Goal: Transaction & Acquisition: Purchase product/service

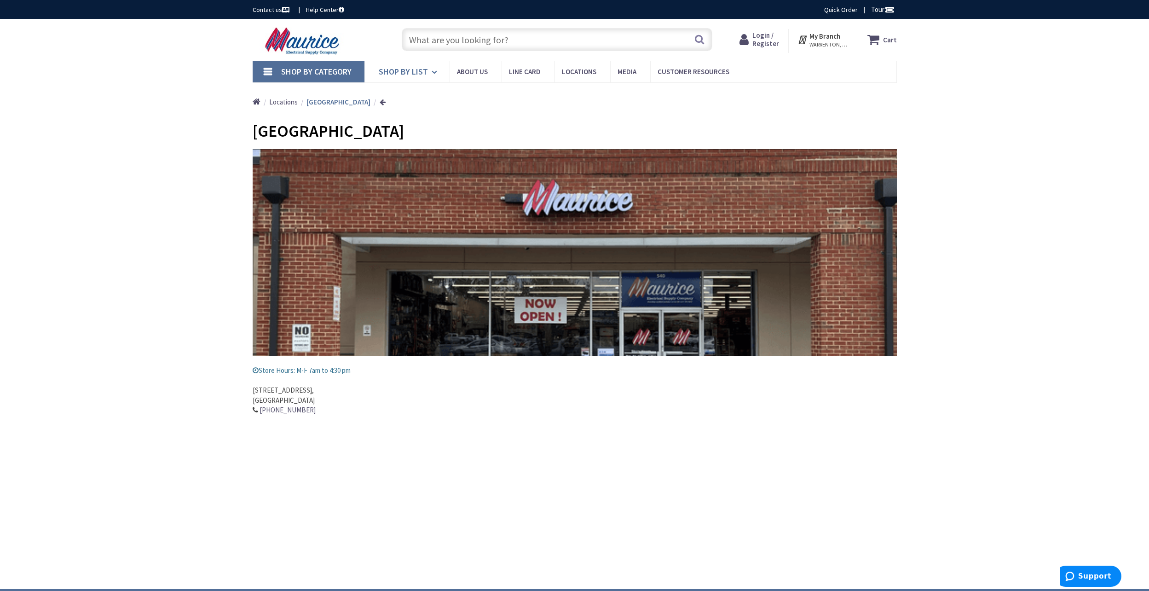
click at [420, 72] on span "Shop By List" at bounding box center [403, 71] width 49 height 11
click at [452, 36] on input "text" at bounding box center [557, 39] width 311 height 23
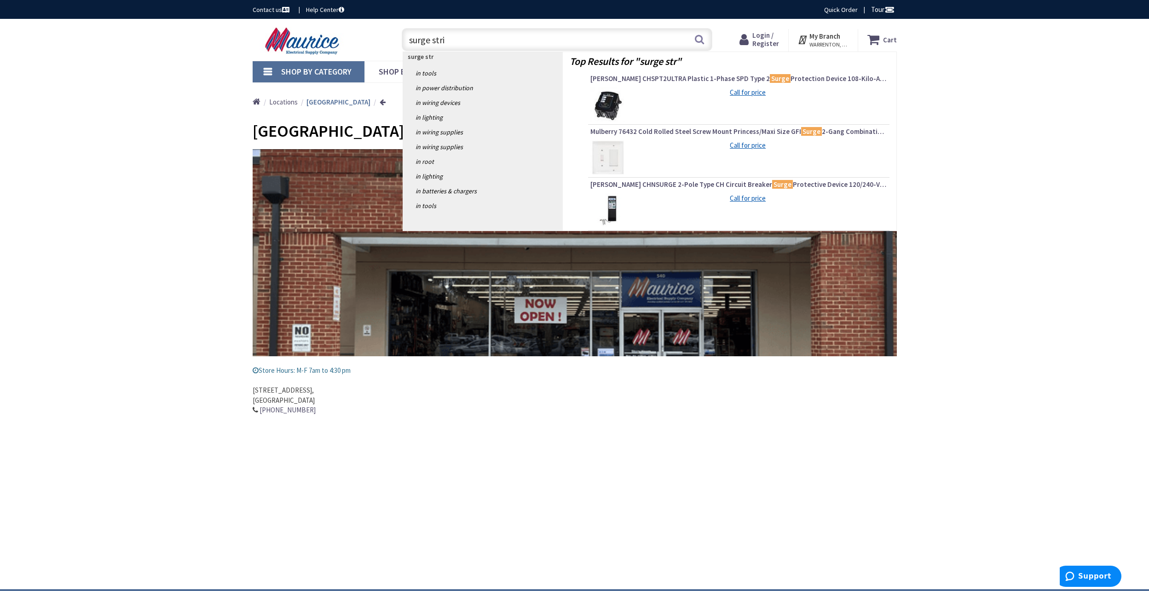
type input "surge strip"
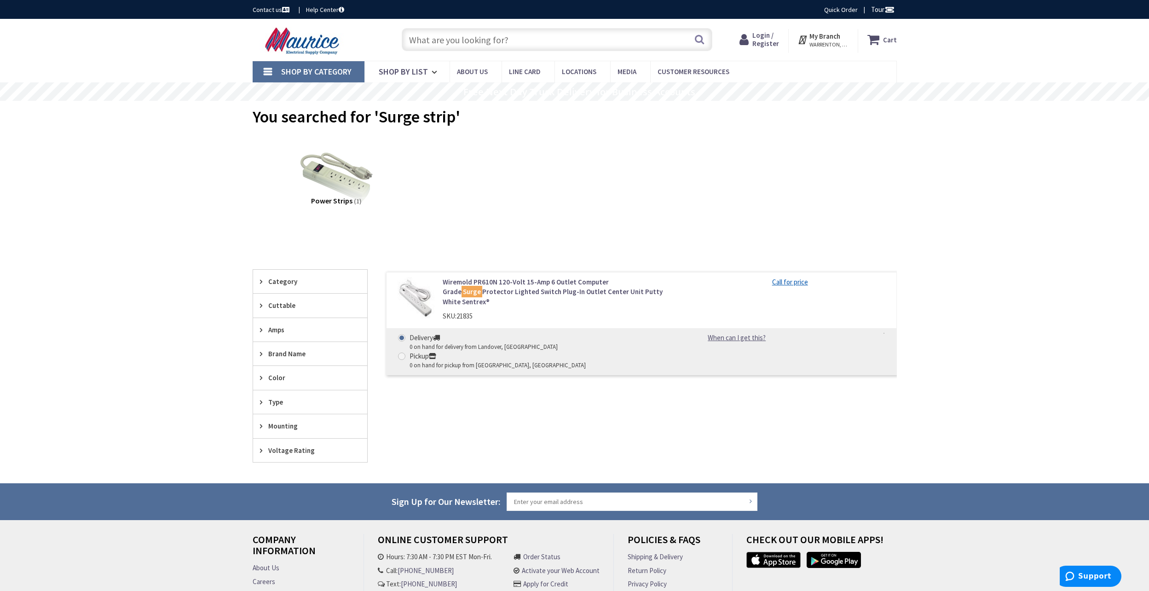
click at [419, 294] on img at bounding box center [415, 298] width 43 height 43
click at [832, 44] on span "WARRENTON, [GEOGRAPHIC_DATA]" at bounding box center [829, 44] width 39 height 7
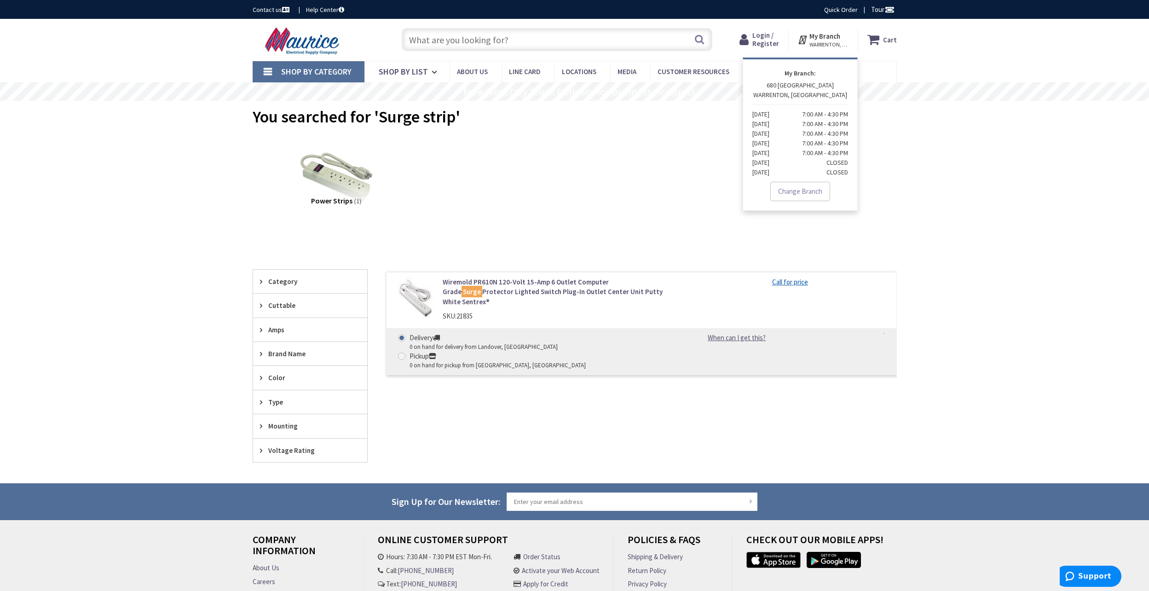
click at [792, 184] on link "Change Branch" at bounding box center [801, 191] width 60 height 19
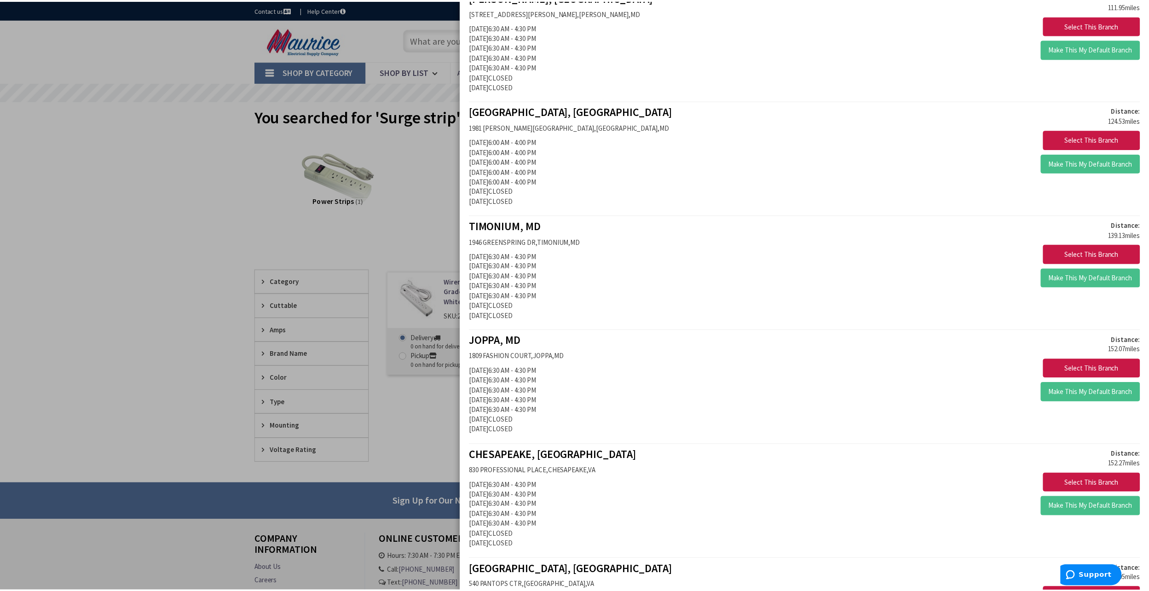
scroll to position [1323, 0]
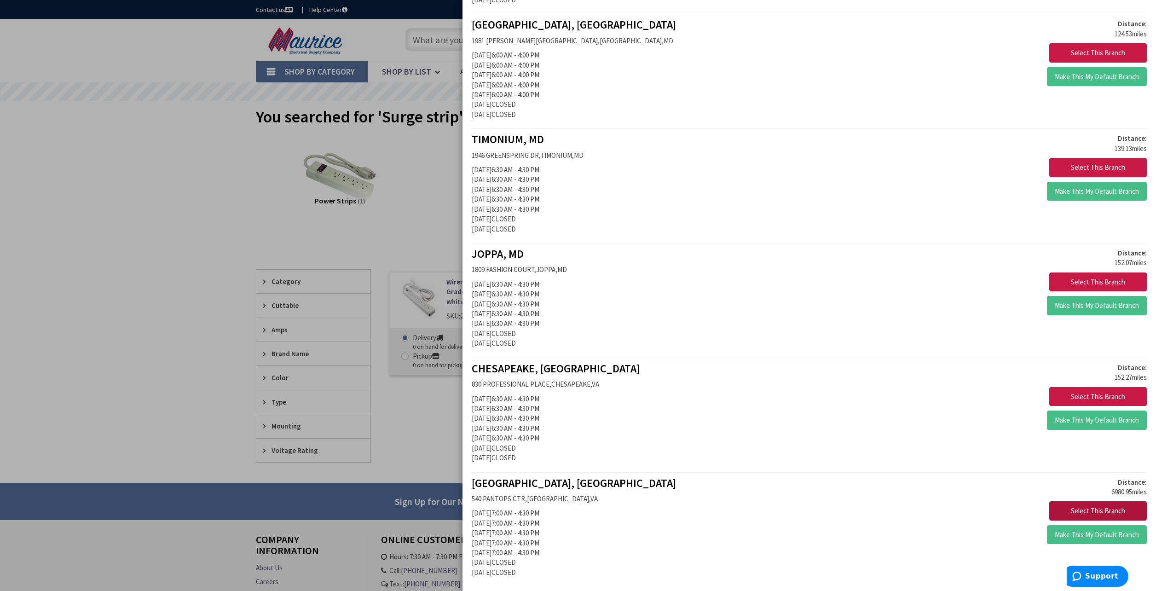
click at [1077, 512] on button "Select This Branch" at bounding box center [1099, 510] width 98 height 19
